Goal: Communication & Community: Answer question/provide support

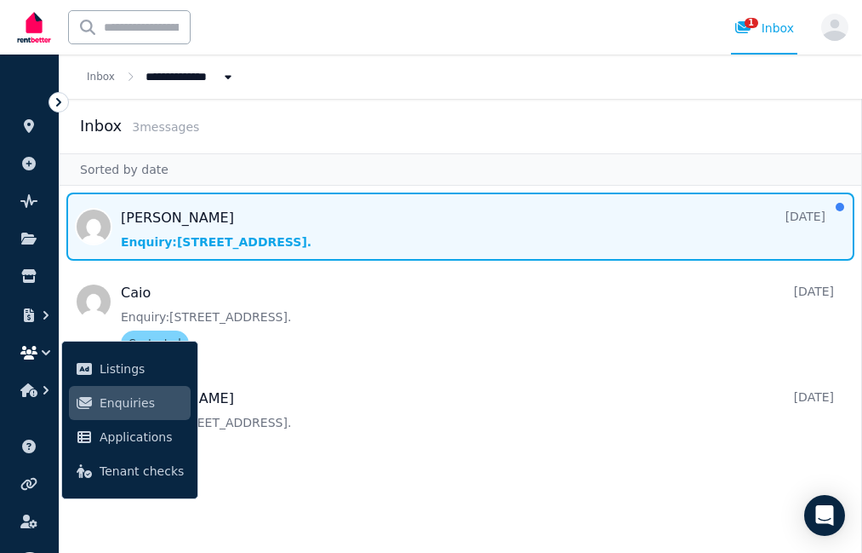
click at [375, 238] on span "Message list" at bounding box center [461, 226] width 802 height 68
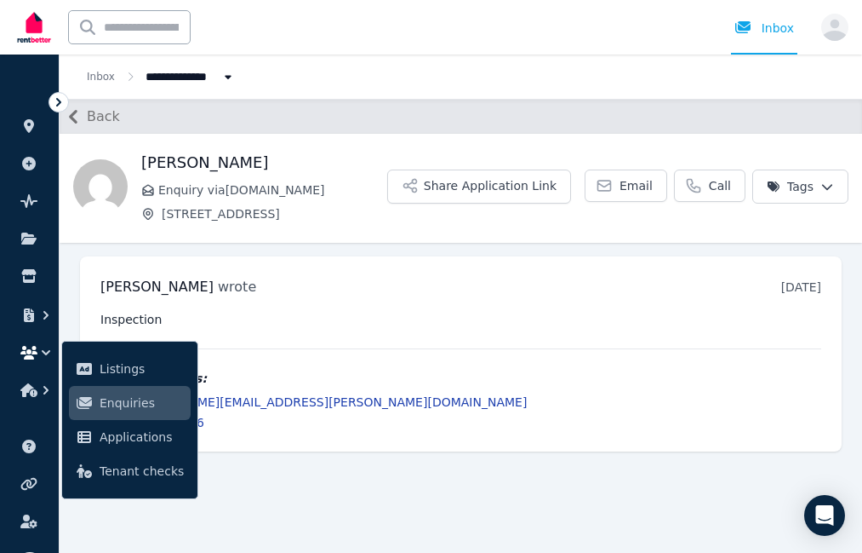
click at [215, 321] on pre "Inspection" at bounding box center [460, 319] width 721 height 17
click at [73, 120] on icon "button" at bounding box center [73, 117] width 9 height 14
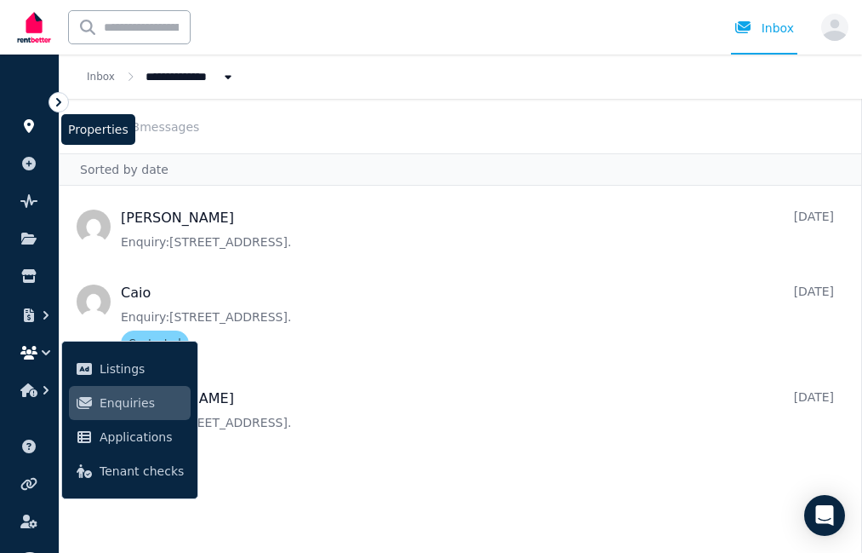
click at [31, 124] on icon at bounding box center [29, 126] width 10 height 14
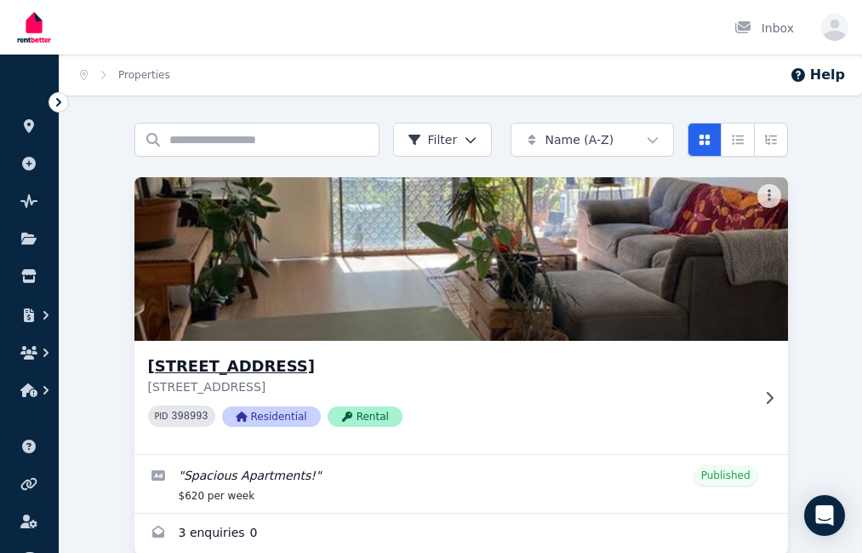
click at [324, 316] on img at bounding box center [460, 259] width 686 height 172
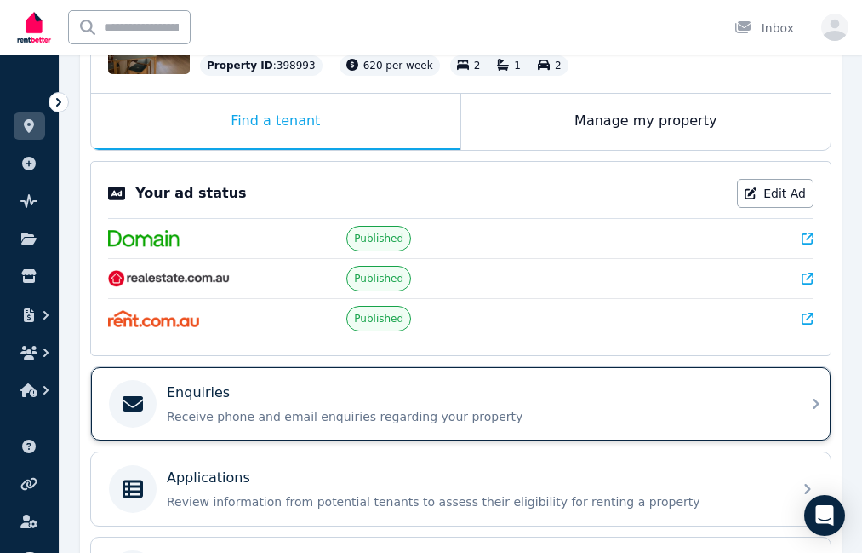
scroll to position [238, 0]
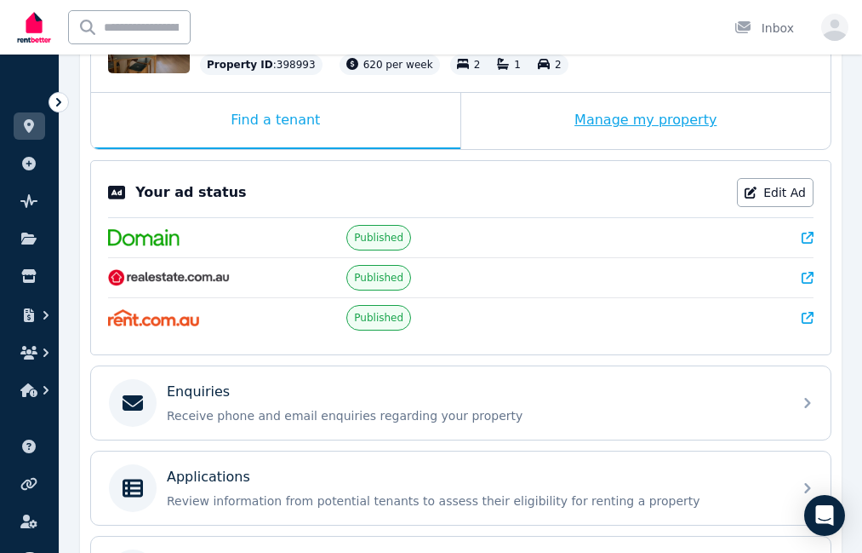
click at [587, 140] on div "Manage my property" at bounding box center [646, 121] width 370 height 56
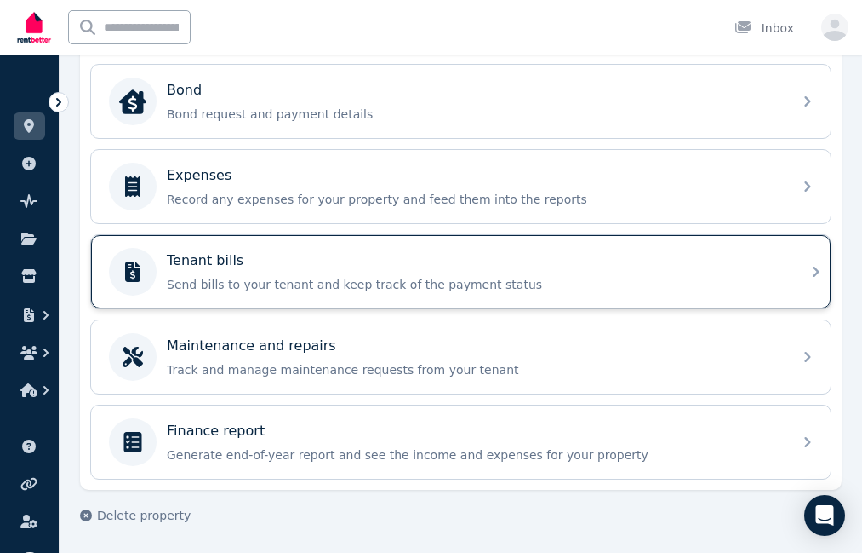
scroll to position [577, 0]
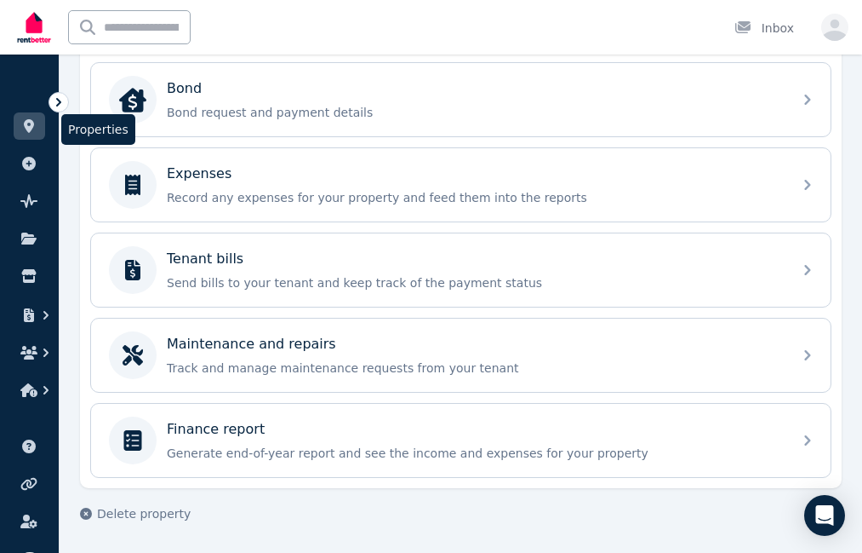
click at [30, 119] on icon at bounding box center [29, 126] width 10 height 14
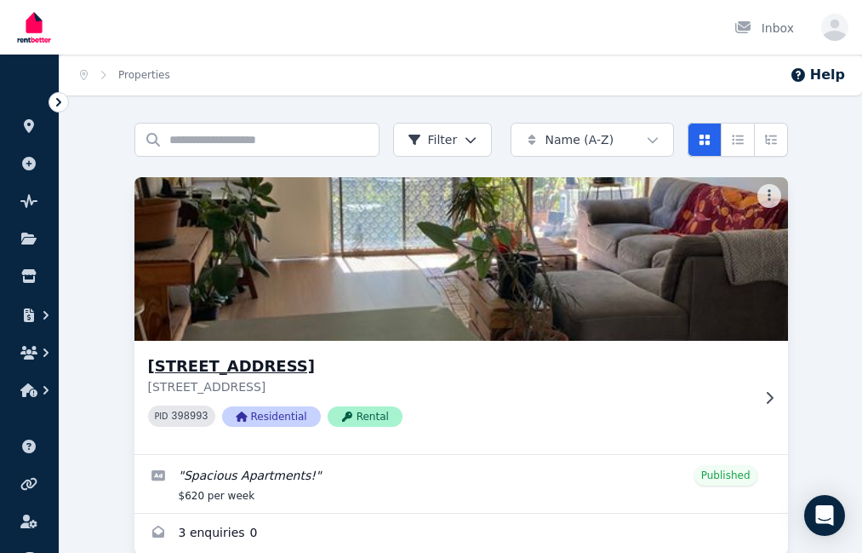
scroll to position [32, 0]
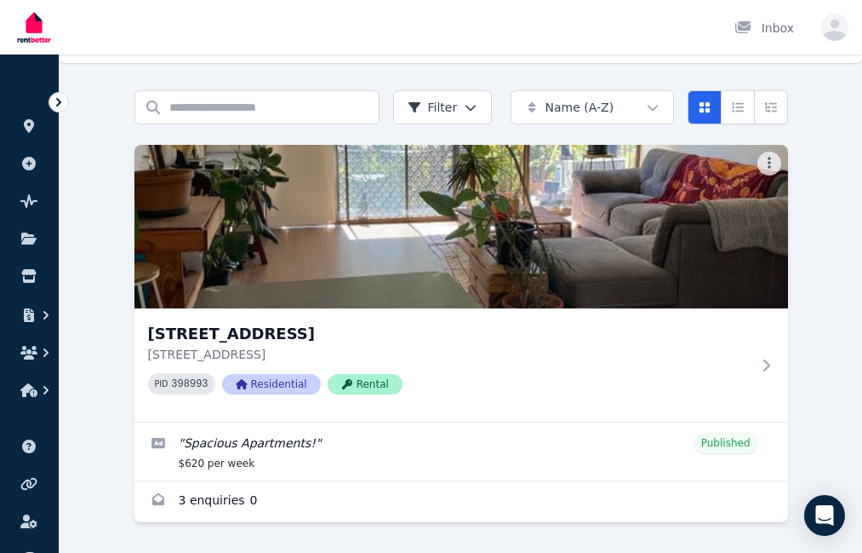
click at [57, 106] on icon at bounding box center [58, 102] width 17 height 17
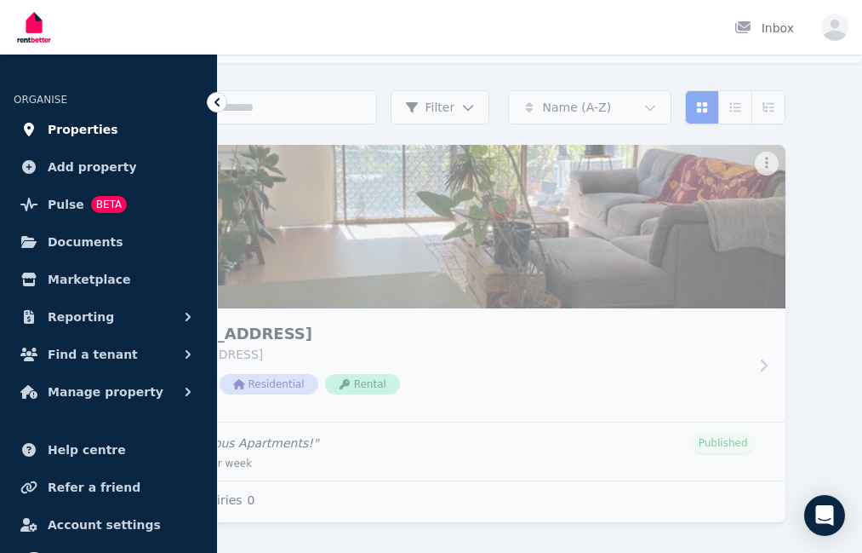
click at [77, 124] on span "Properties" at bounding box center [83, 129] width 71 height 20
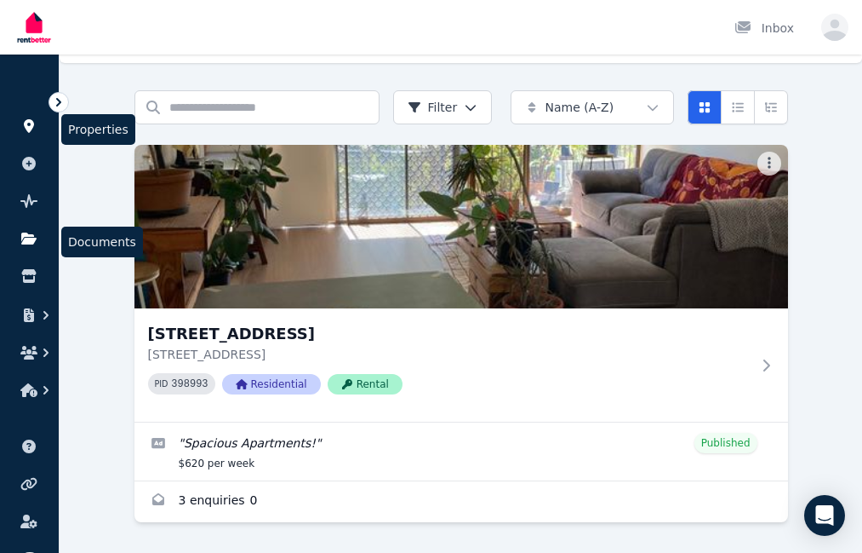
click at [25, 238] on icon at bounding box center [28, 238] width 15 height 12
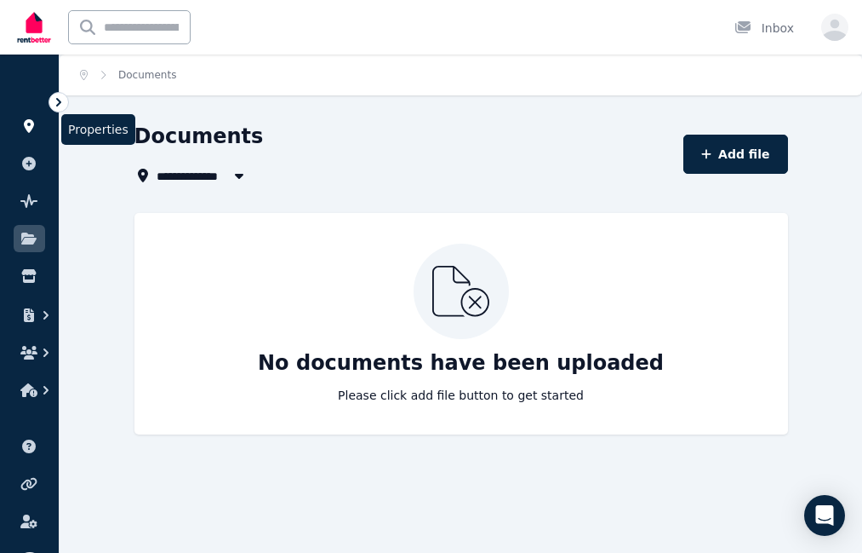
click at [32, 127] on icon at bounding box center [29, 126] width 10 height 14
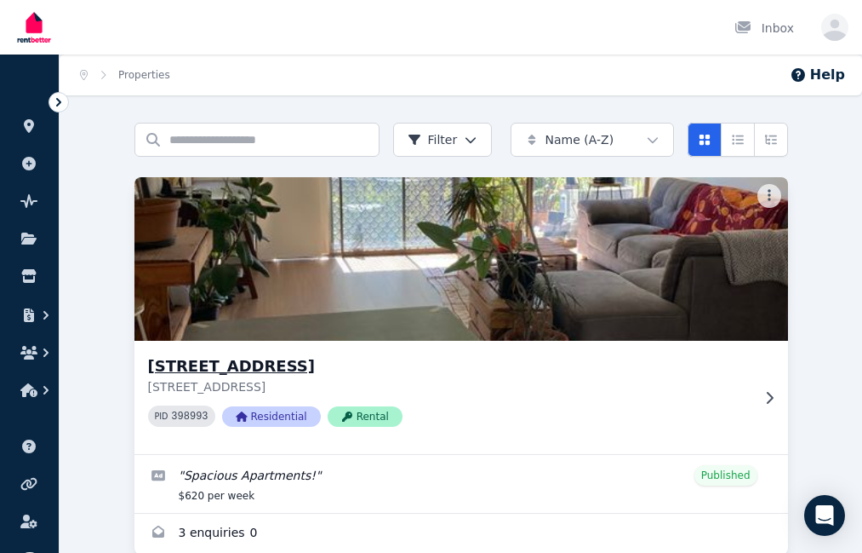
click at [329, 282] on img at bounding box center [460, 259] width 686 height 172
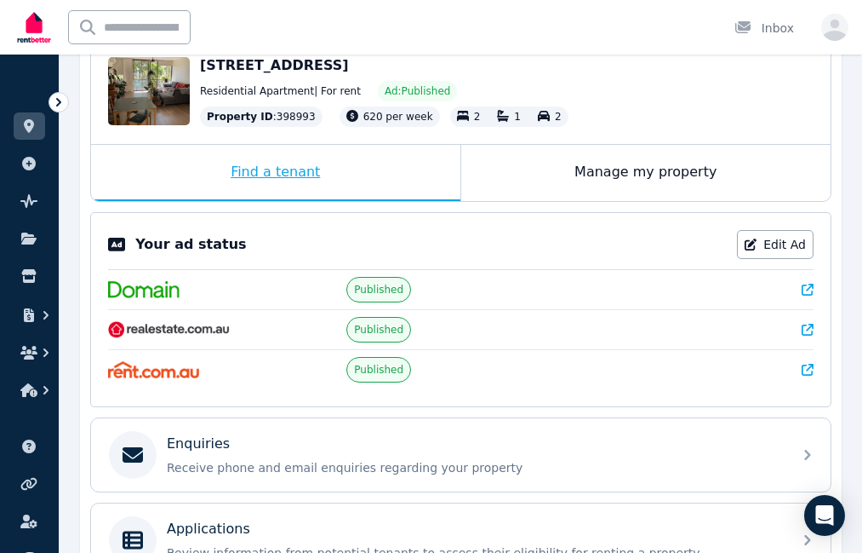
scroll to position [317, 0]
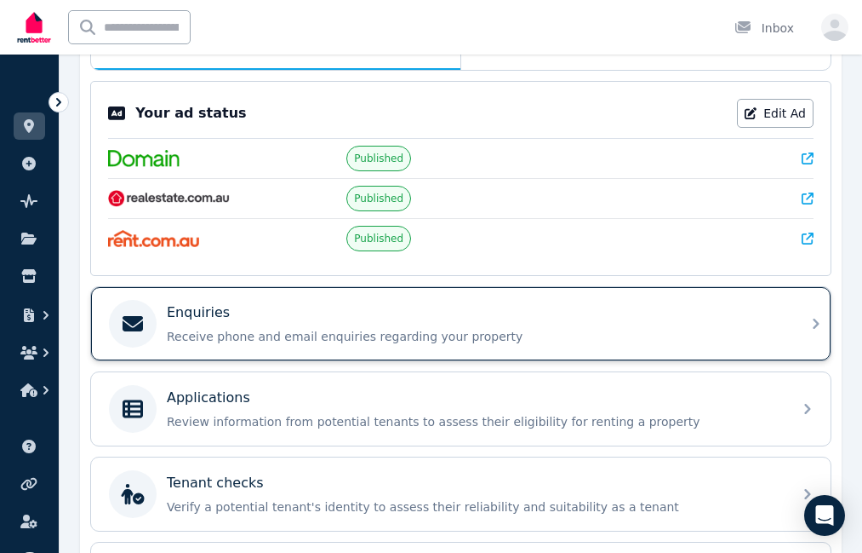
click at [206, 334] on p "Receive phone and email enquiries regarding your property" at bounding box center [475, 336] width 616 height 17
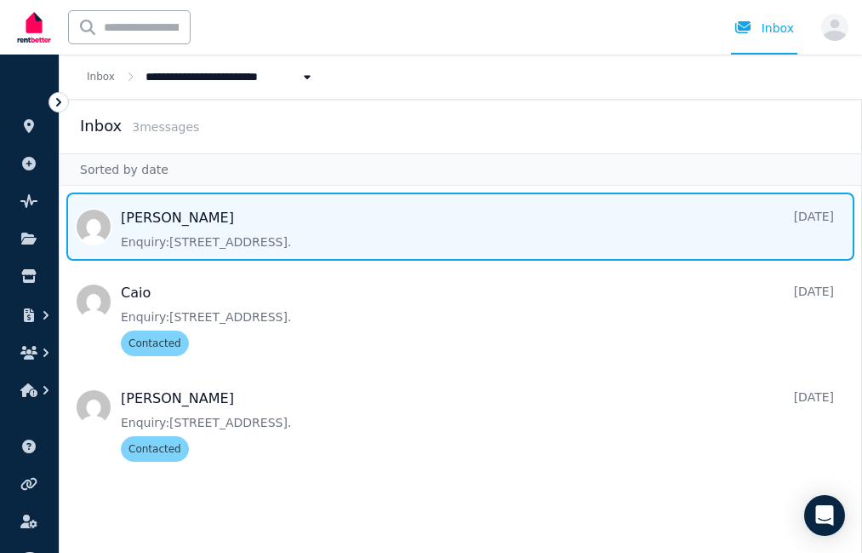
click at [251, 234] on span "Message list" at bounding box center [461, 226] width 802 height 68
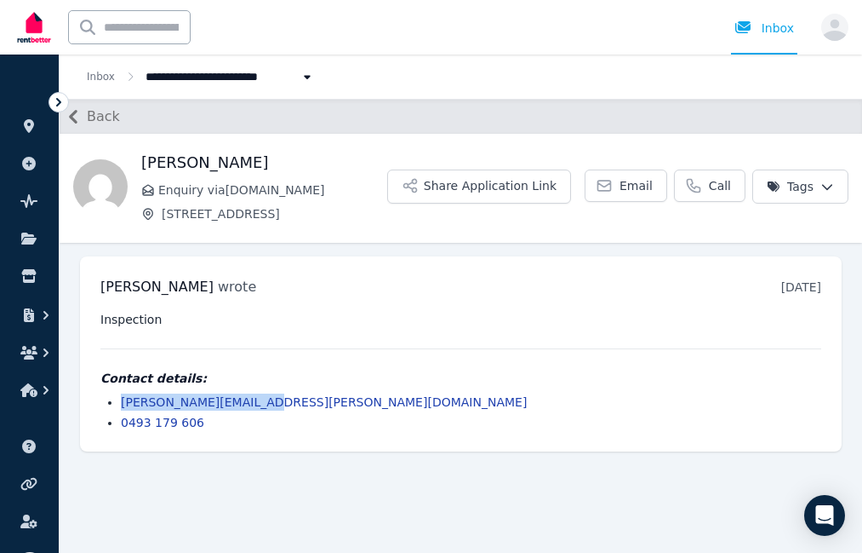
drag, startPoint x: 274, startPoint y: 405, endPoint x: 121, endPoint y: 390, distance: 154.0
click at [121, 390] on div "Contact details: [PERSON_NAME][EMAIL_ADDRESS][PERSON_NAME][DOMAIN_NAME] 0493 17…" at bounding box center [460, 399] width 721 height 61
copy link "[PERSON_NAME][EMAIL_ADDRESS][PERSON_NAME][DOMAIN_NAME]"
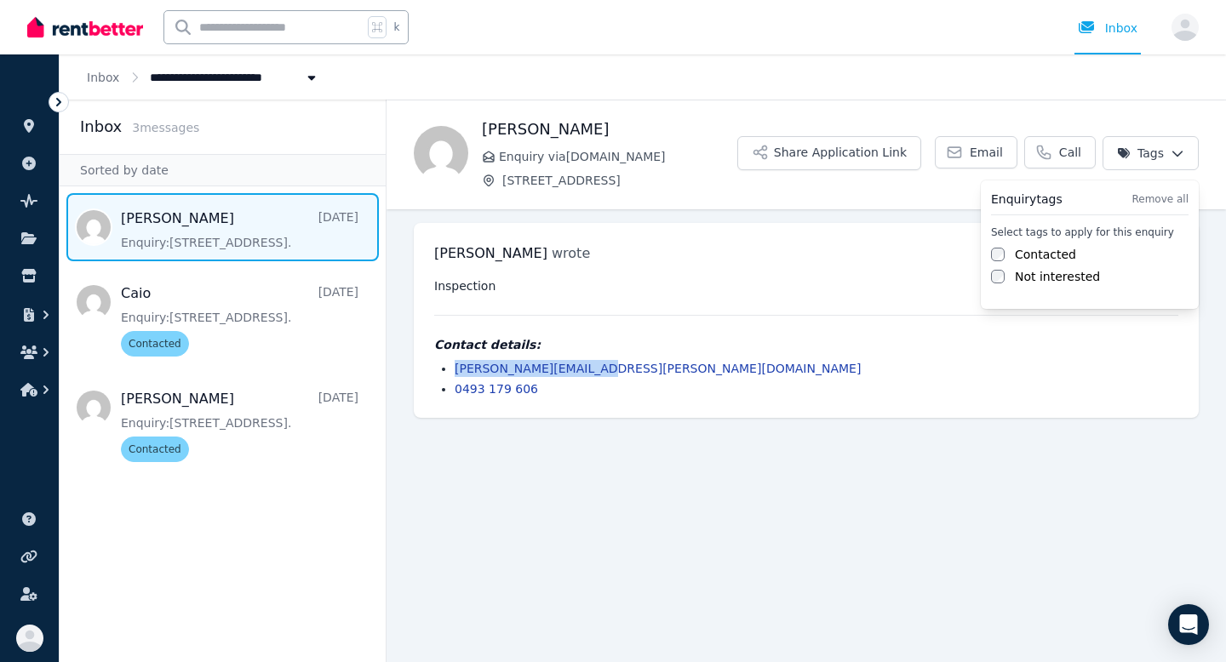
click at [862, 155] on html "**********" at bounding box center [613, 331] width 1226 height 662
click at [862, 262] on label "Contacted" at bounding box center [1045, 254] width 61 height 17
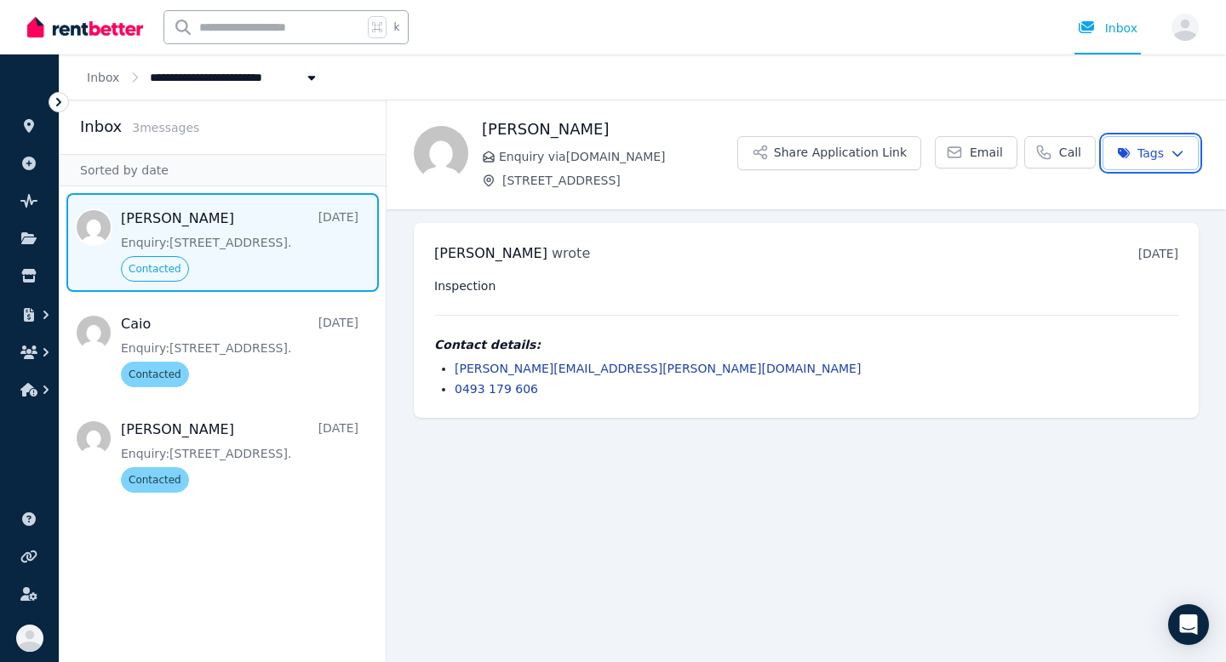
click at [684, 496] on html "**********" at bounding box center [613, 331] width 1226 height 662
click at [30, 135] on link at bounding box center [30, 125] width 32 height 27
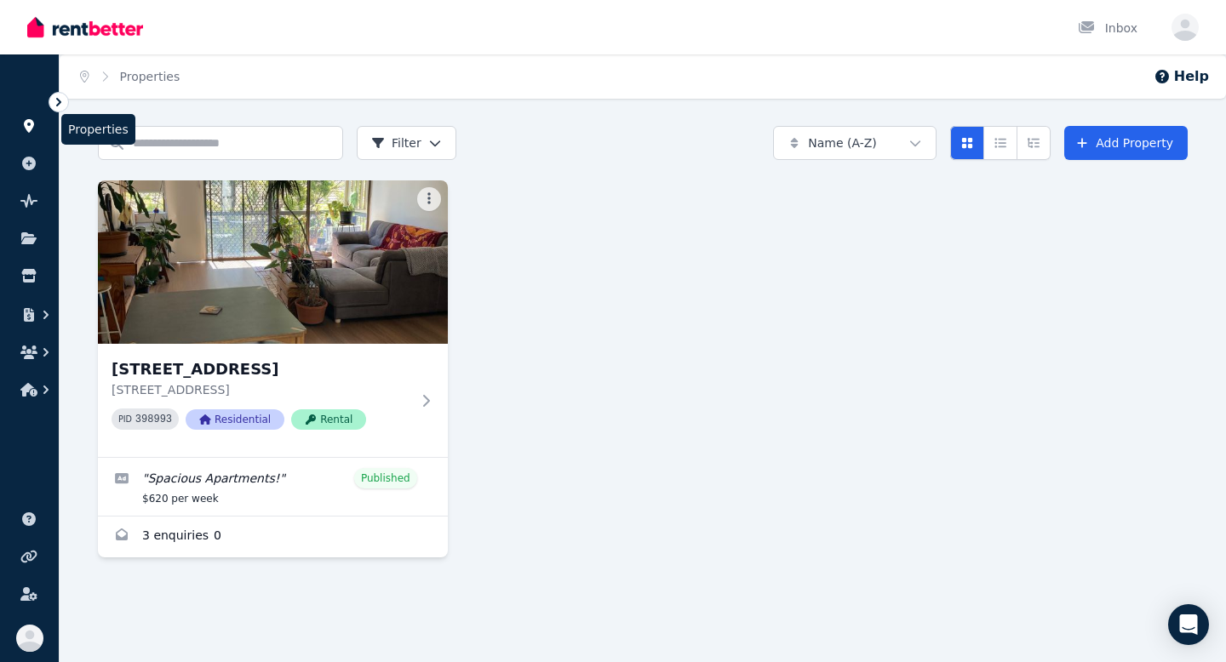
click at [37, 123] on icon at bounding box center [28, 126] width 17 height 14
click at [26, 123] on icon at bounding box center [29, 126] width 10 height 14
